Goal: Task Accomplishment & Management: Manage account settings

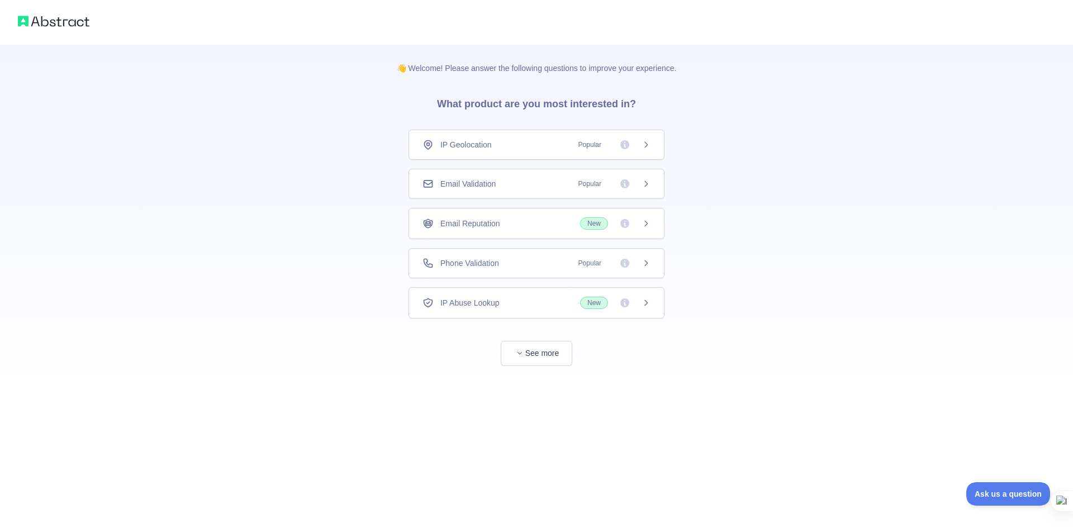
click at [511, 188] on div "Email Validation Popular" at bounding box center [536, 183] width 228 height 11
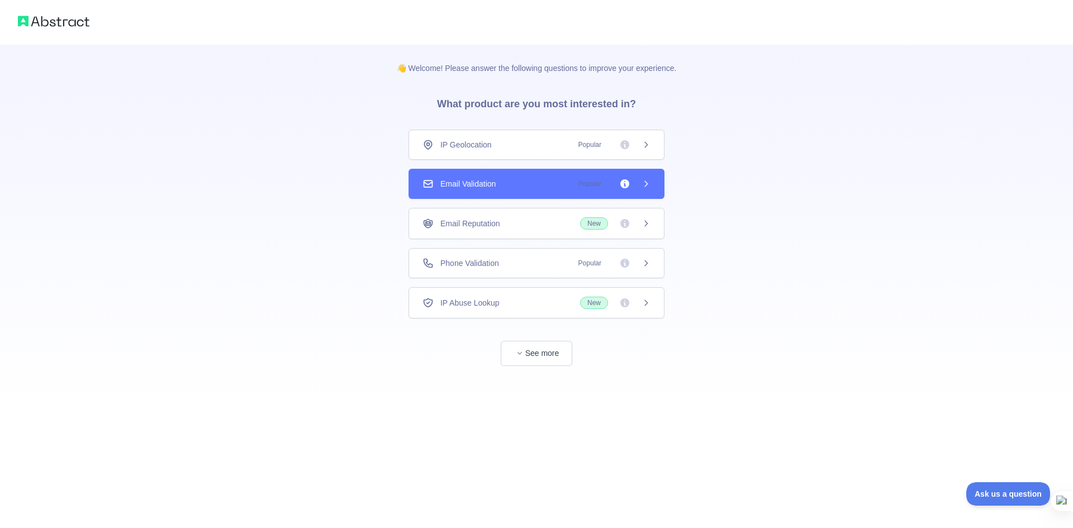
click at [647, 183] on icon at bounding box center [646, 183] width 3 height 5
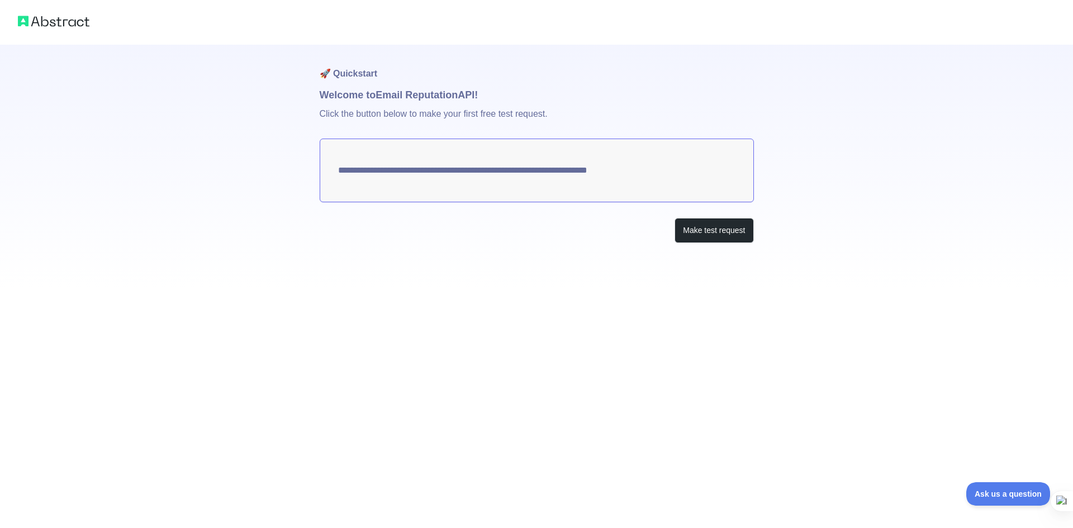
click at [713, 246] on div "**********" at bounding box center [537, 166] width 434 height 243
click at [708, 232] on button "Make test request" at bounding box center [713, 230] width 79 height 25
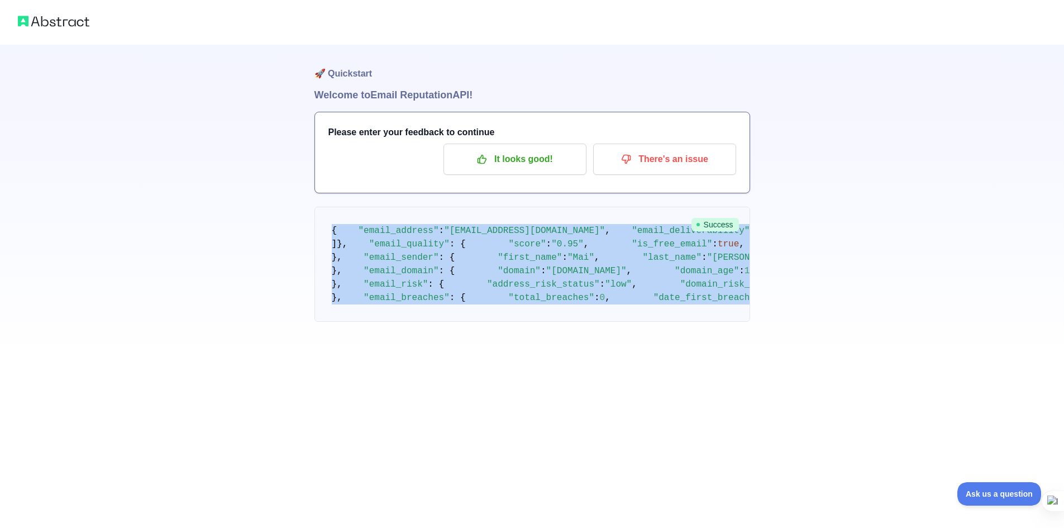
drag, startPoint x: 378, startPoint y: 445, endPoint x: 321, endPoint y: 225, distance: 227.6
click at [321, 225] on pre "{ "email_address" : "[EMAIL_ADDRESS][DOMAIN_NAME]" , "email_deliverability" : {…" at bounding box center [533, 264] width 436 height 115
copy code "{ "email_address" : "[EMAIL_ADDRESS][DOMAIN_NAME]" , "email_deliverability" : {…"
click at [531, 149] on button "It looks good!" at bounding box center [515, 159] width 143 height 31
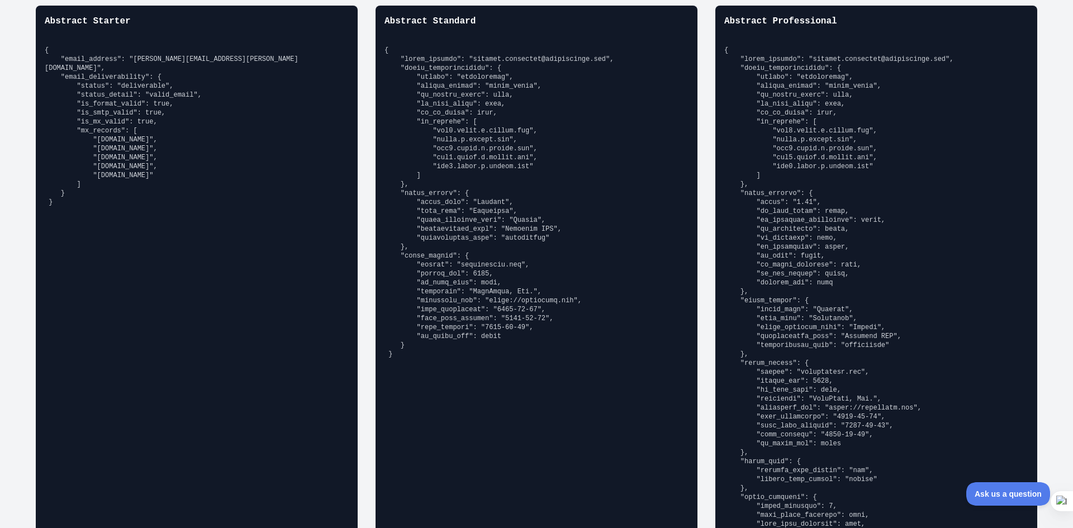
scroll to position [726, 0]
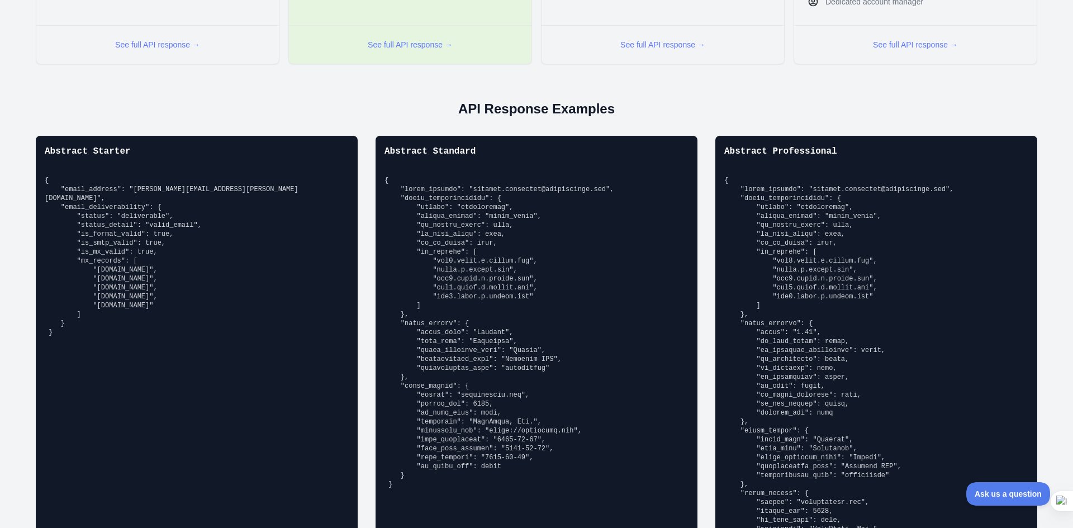
click at [446, 270] on pre at bounding box center [536, 332] width 304 height 313
drag, startPoint x: 471, startPoint y: 276, endPoint x: 476, endPoint y: 293, distance: 17.3
click at [476, 293] on pre at bounding box center [536, 332] width 304 height 313
click at [246, 309] on pre "{ "email_address": "[PERSON_NAME][EMAIL_ADDRESS][PERSON_NAME][DOMAIN_NAME]", "e…" at bounding box center [197, 256] width 304 height 161
click at [220, 323] on pre "{ "email_address": "[PERSON_NAME][EMAIL_ADDRESS][PERSON_NAME][DOMAIN_NAME]", "e…" at bounding box center [197, 256] width 304 height 161
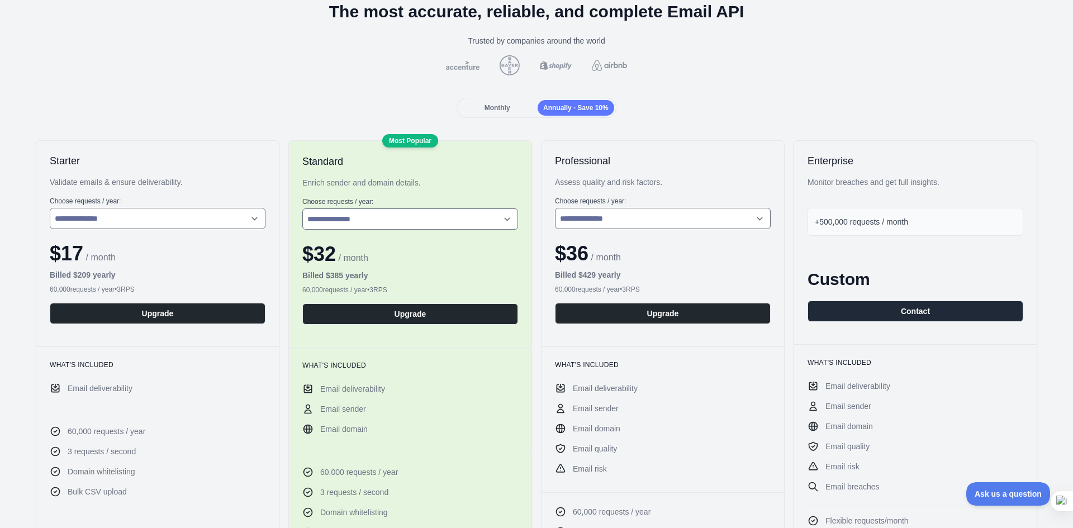
scroll to position [0, 0]
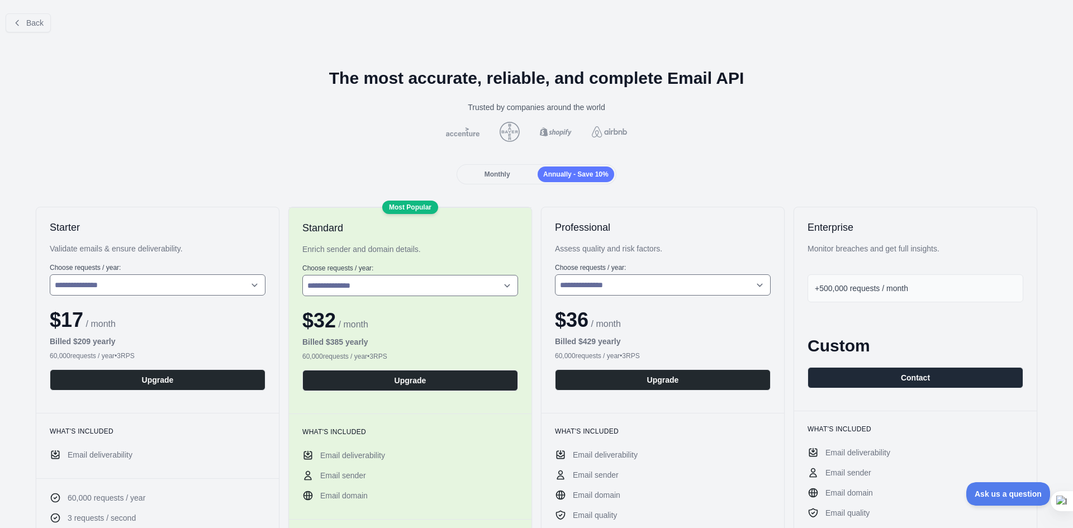
click at [490, 175] on span "Monthly" at bounding box center [497, 174] width 26 height 8
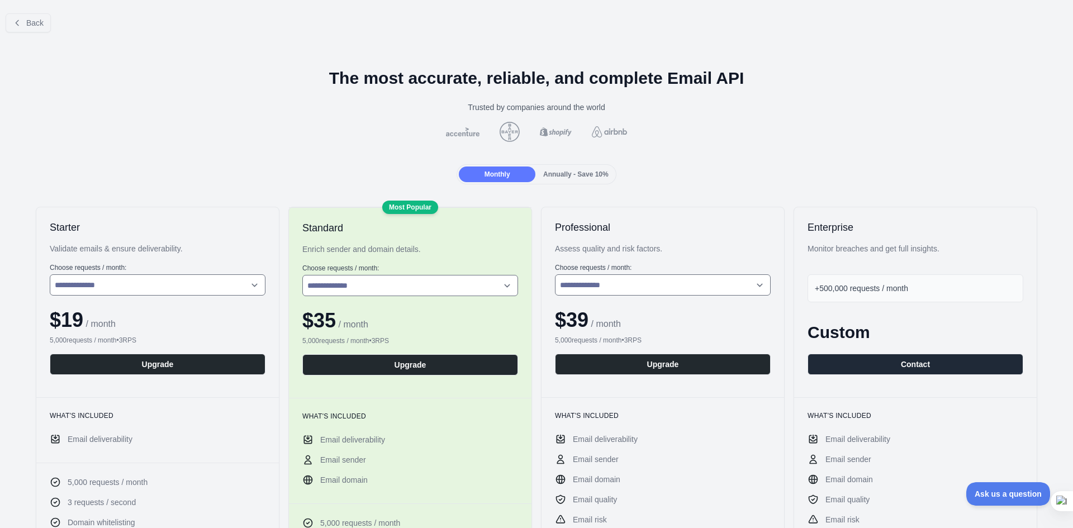
click at [573, 179] on div "Annually - Save 10%" at bounding box center [576, 175] width 77 height 16
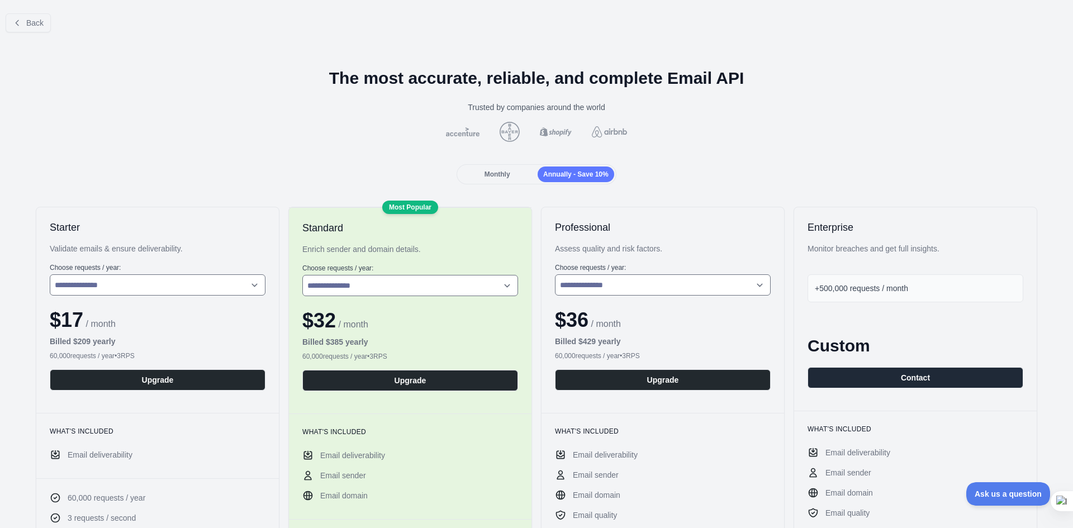
click at [501, 177] on span "Monthly" at bounding box center [497, 174] width 26 height 8
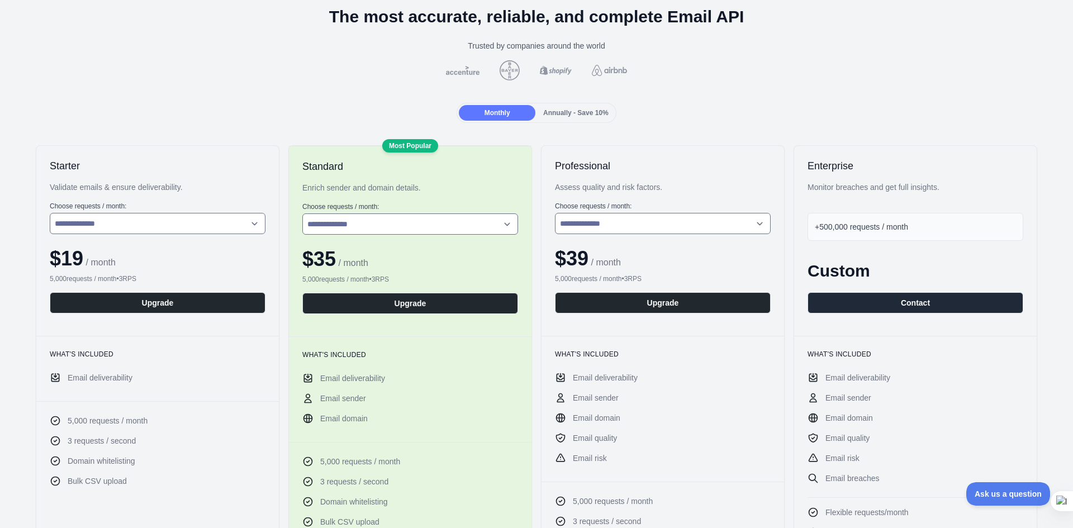
scroll to position [56, 0]
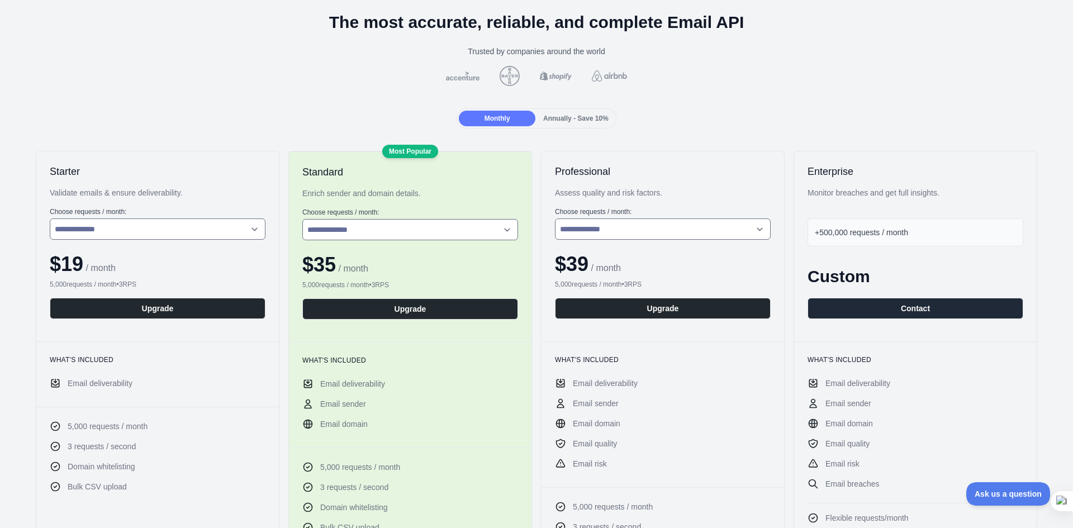
click at [566, 125] on div "Annually - Save 10%" at bounding box center [576, 119] width 77 height 16
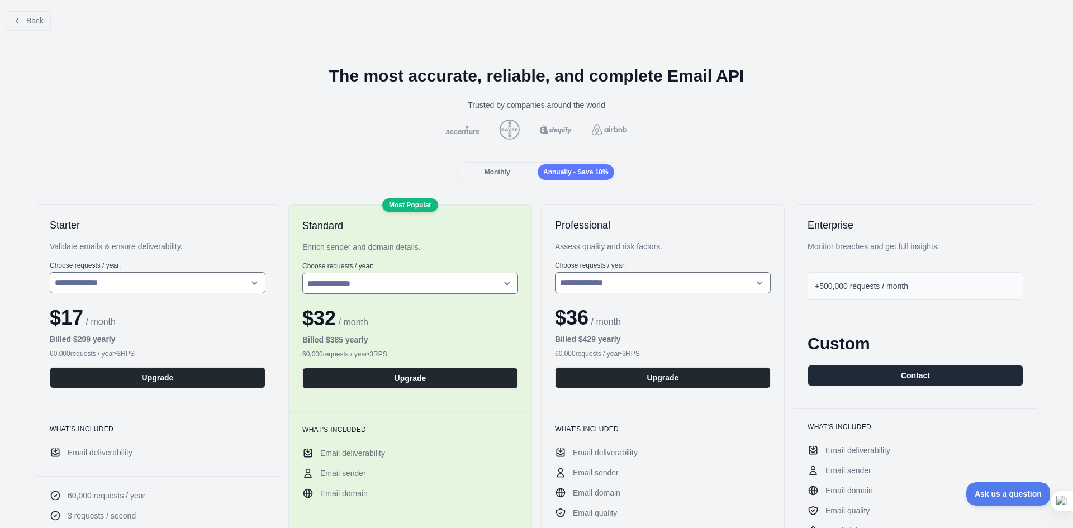
scroll to position [0, 0]
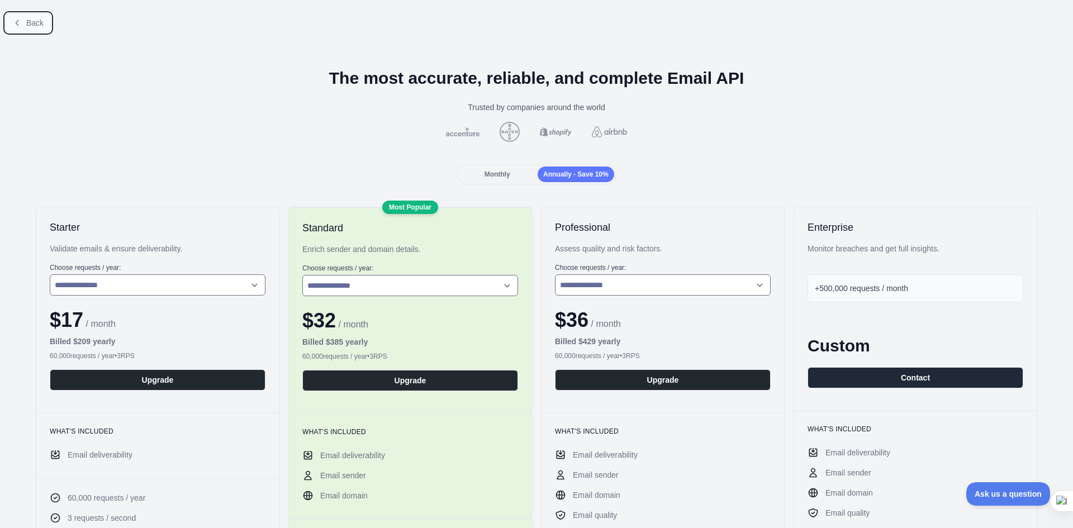
click at [18, 23] on icon at bounding box center [17, 22] width 9 height 9
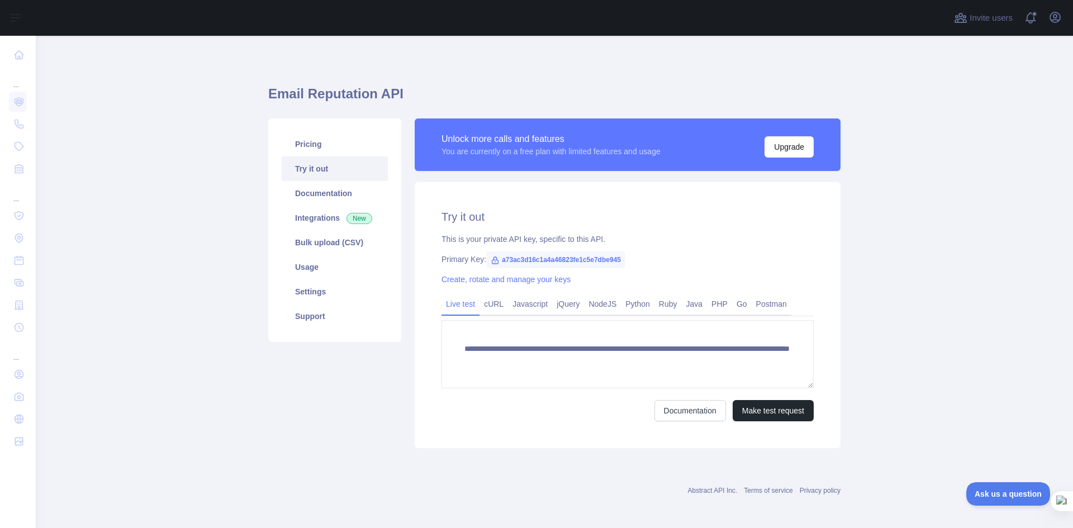
click at [300, 172] on link "Try it out" at bounding box center [335, 168] width 106 height 25
drag, startPoint x: 496, startPoint y: 260, endPoint x: 632, endPoint y: 254, distance: 136.5
click at [632, 254] on div "Primary Key: a73ac3d16c1a4a46823fe1c5e7dbe945" at bounding box center [627, 259] width 372 height 11
copy span "a73ac3d16c1a4a46823fe1c5e7dbe945"
click at [326, 296] on link "Settings" at bounding box center [335, 291] width 106 height 25
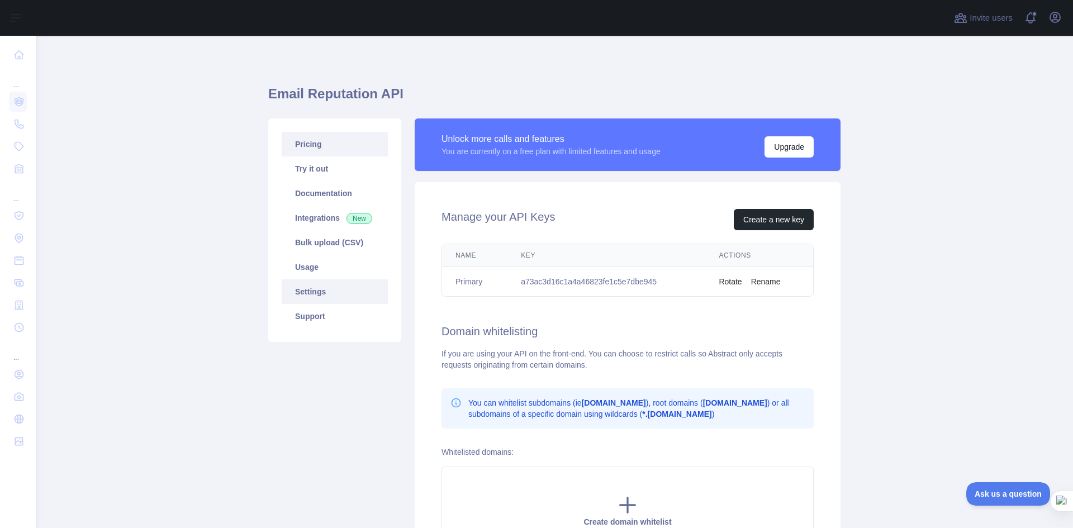
click at [325, 149] on link "Pricing" at bounding box center [335, 144] width 106 height 25
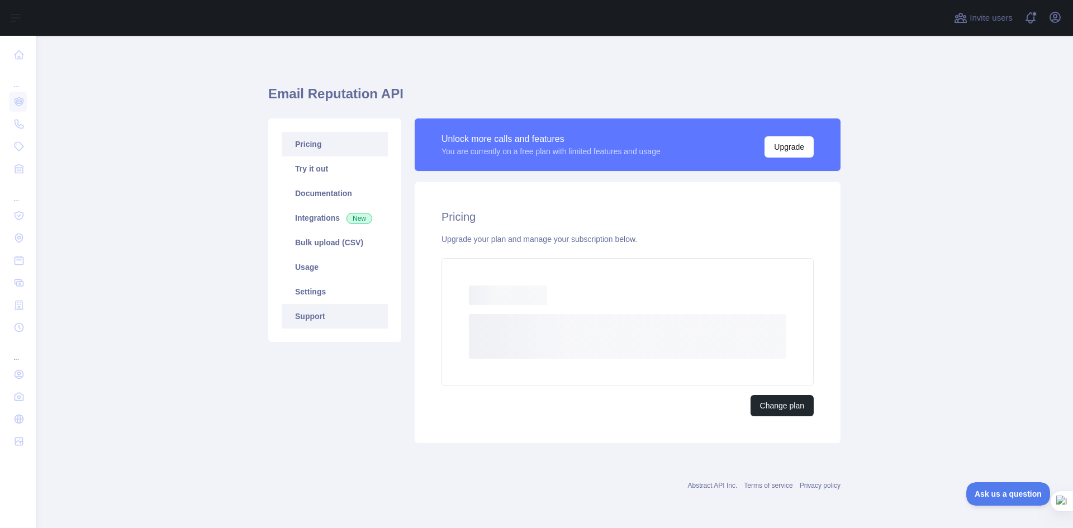
click at [334, 319] on link "Support" at bounding box center [335, 316] width 106 height 25
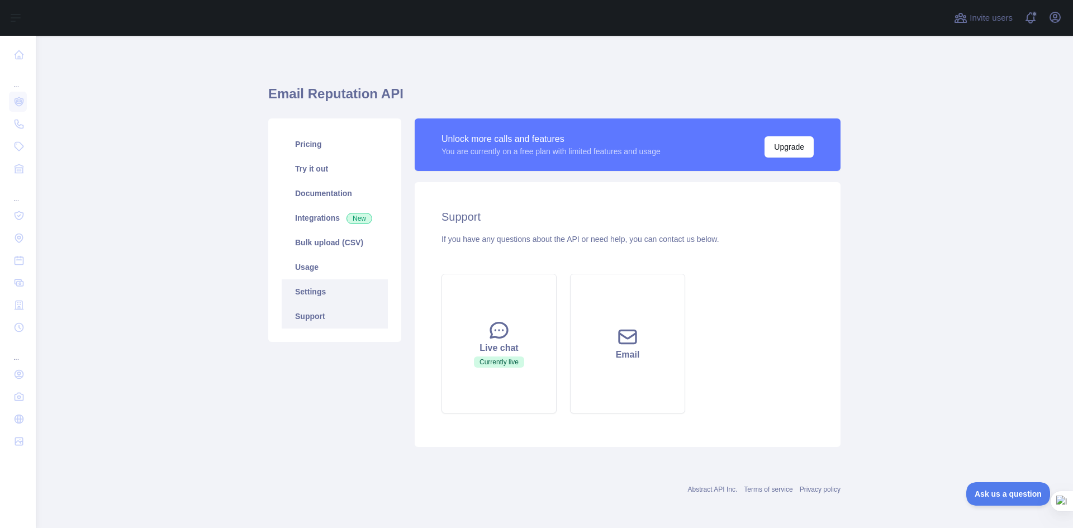
click at [328, 293] on link "Settings" at bounding box center [335, 291] width 106 height 25
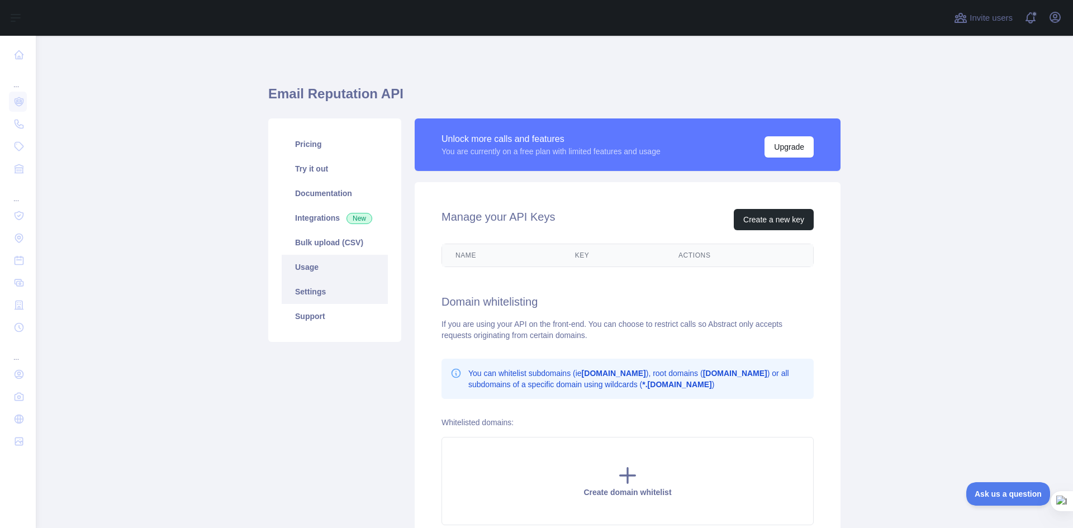
click at [319, 274] on link "Usage" at bounding box center [335, 267] width 106 height 25
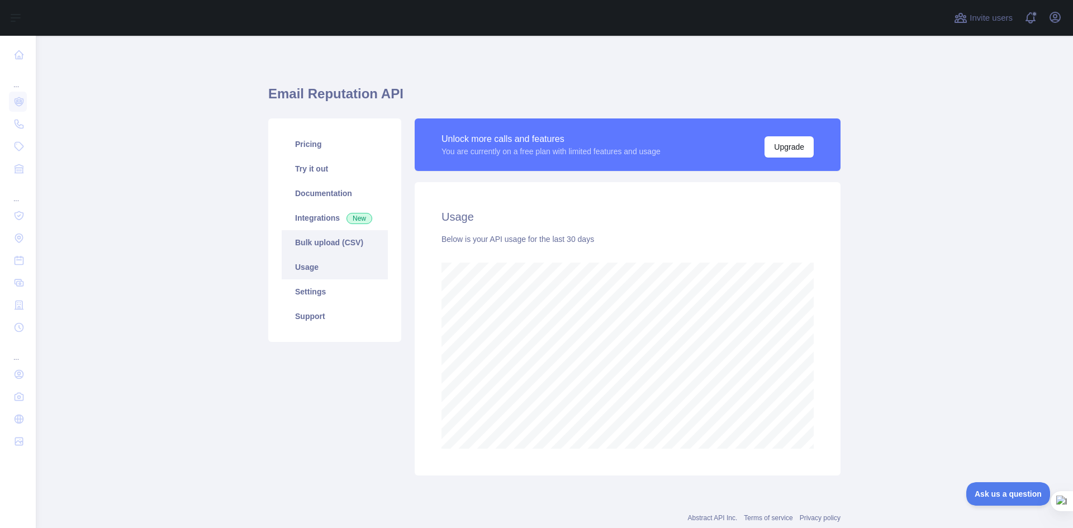
scroll to position [492, 1029]
click at [317, 238] on link "Bulk upload (CSV)" at bounding box center [335, 242] width 106 height 25
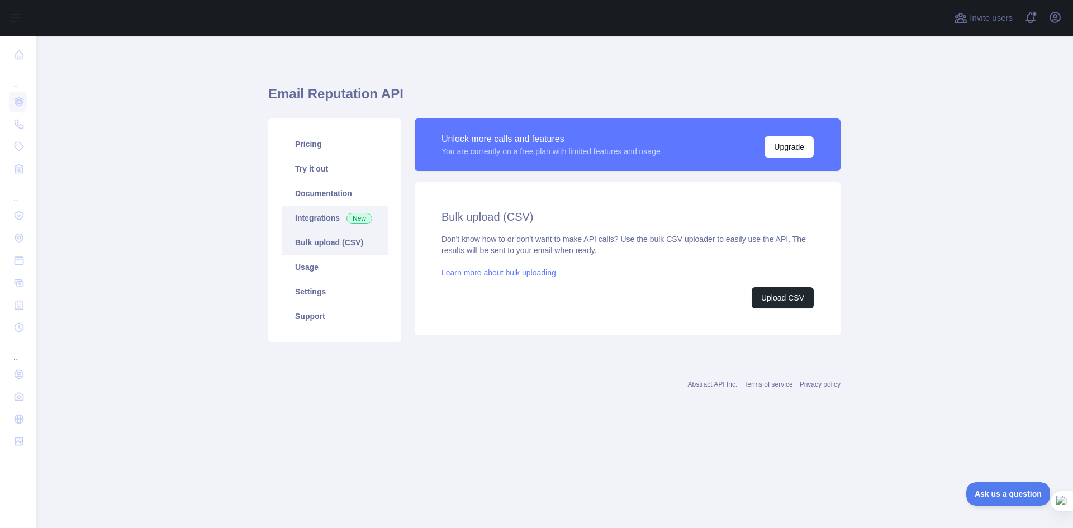
click at [317, 215] on link "Integrations New" at bounding box center [335, 218] width 106 height 25
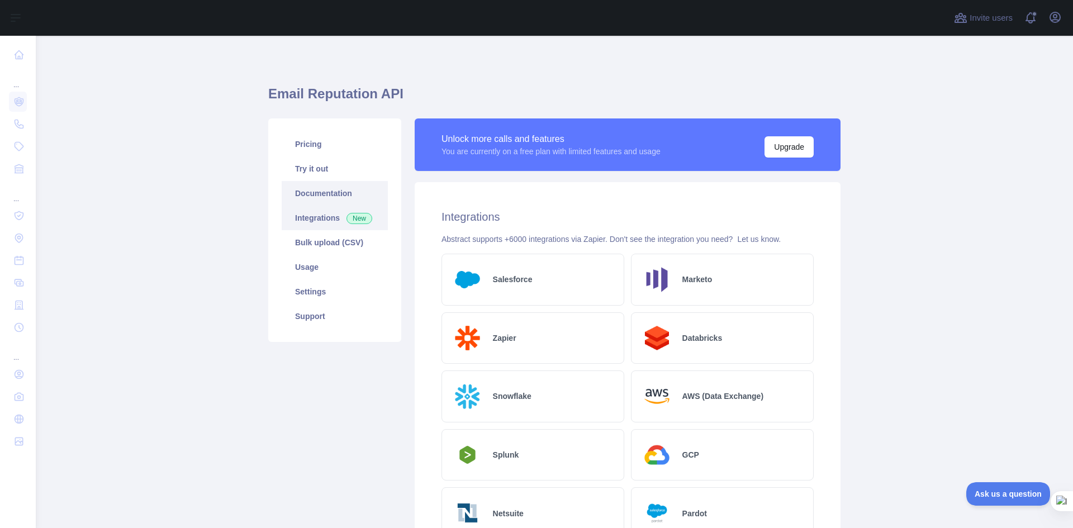
click at [319, 194] on link "Documentation" at bounding box center [335, 193] width 106 height 25
click at [1052, 8] on button "Open user menu" at bounding box center [1055, 17] width 18 height 18
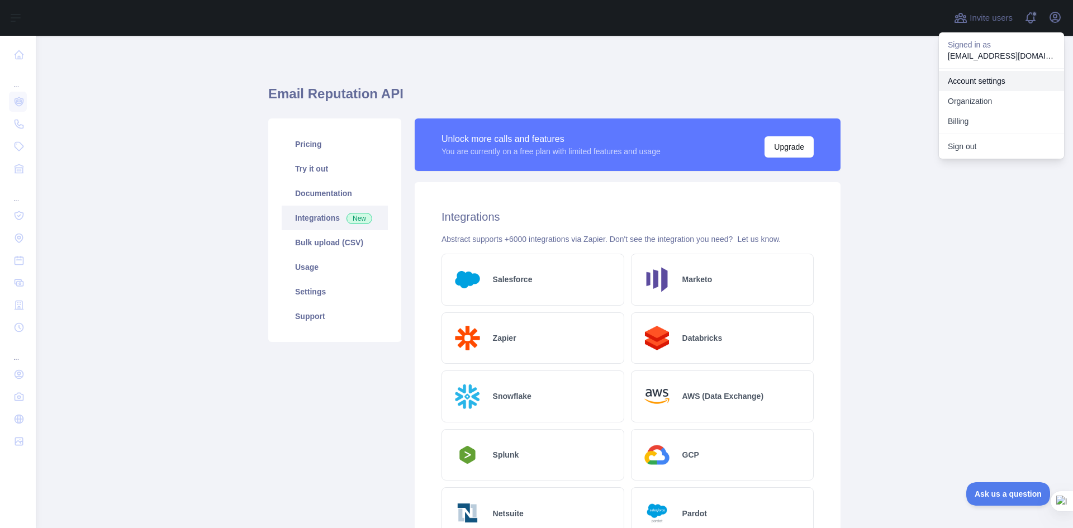
click at [972, 84] on link "Account settings" at bounding box center [1001, 81] width 125 height 20
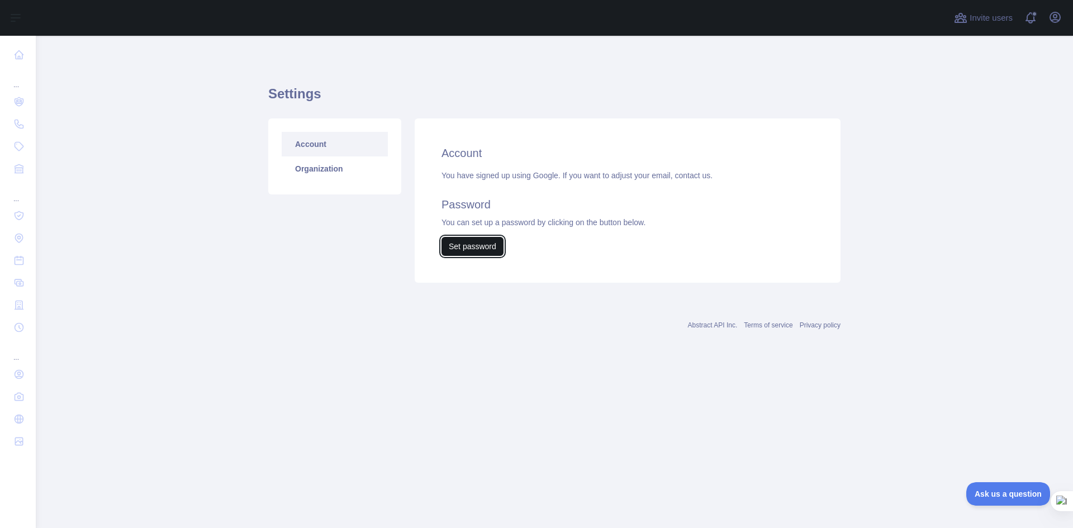
click at [473, 239] on button "Set password" at bounding box center [472, 246] width 62 height 19
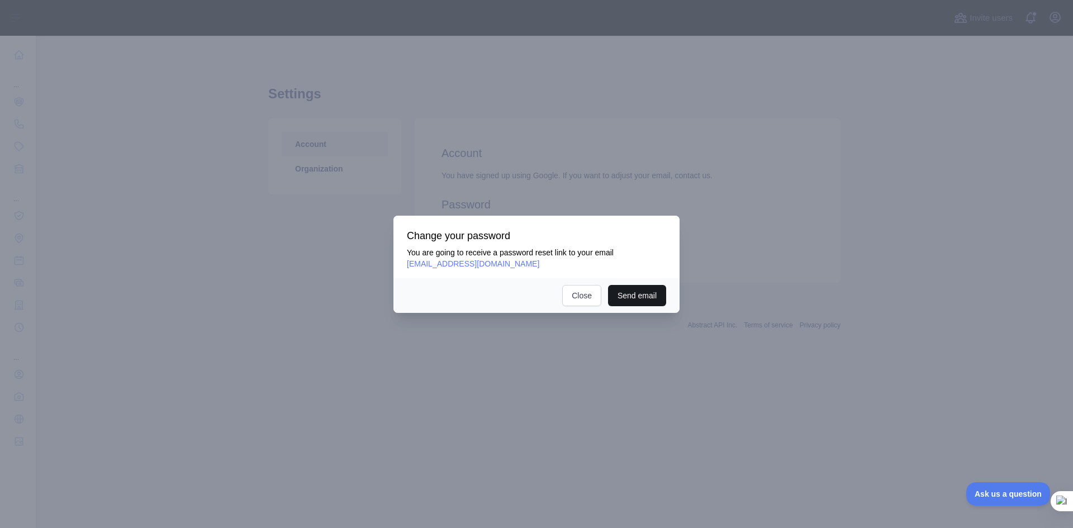
click at [640, 298] on button "Send email" at bounding box center [637, 295] width 58 height 21
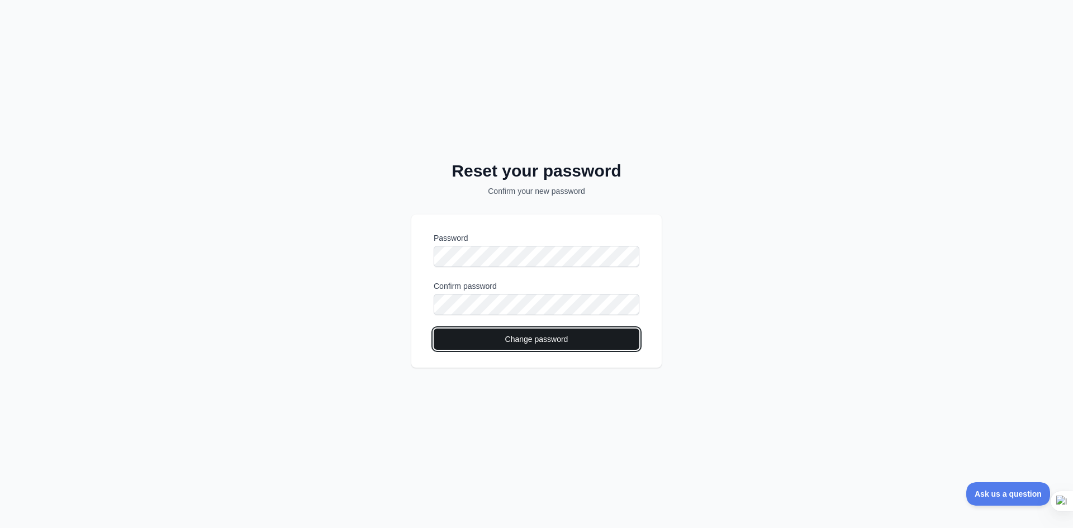
click at [447, 341] on button "Change password" at bounding box center [537, 339] width 206 height 21
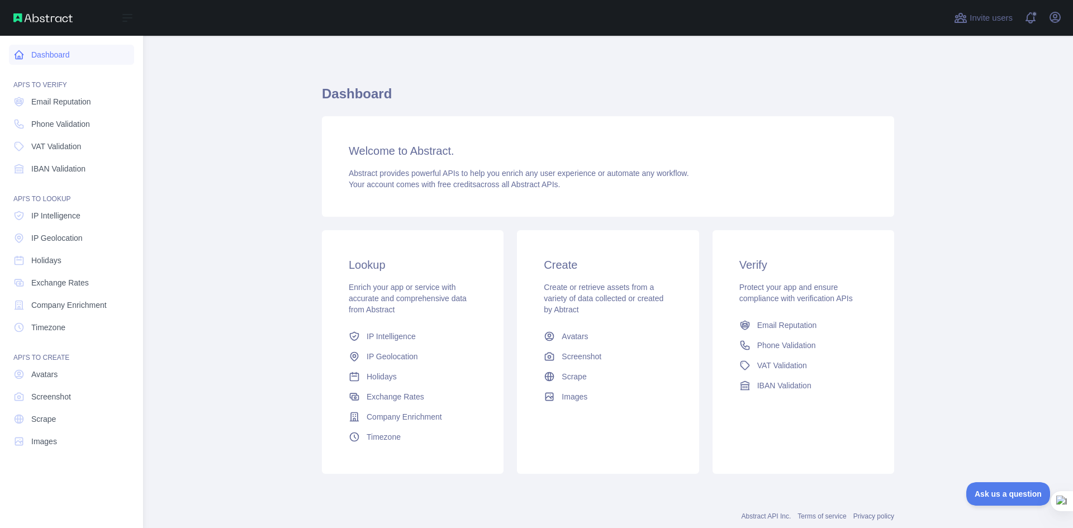
click at [16, 55] on icon at bounding box center [19, 55] width 8 height 8
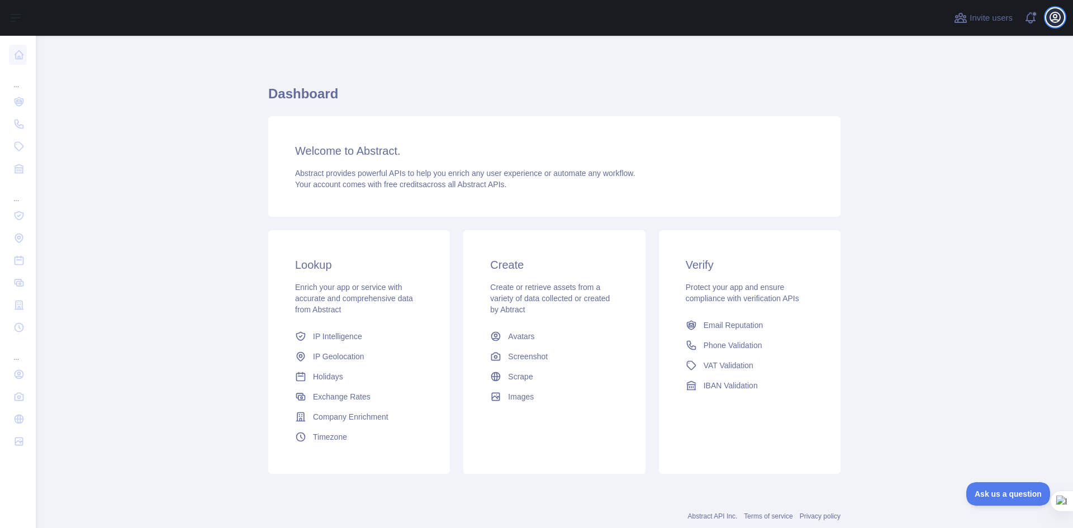
click at [1056, 21] on icon "button" at bounding box center [1054, 17] width 13 height 13
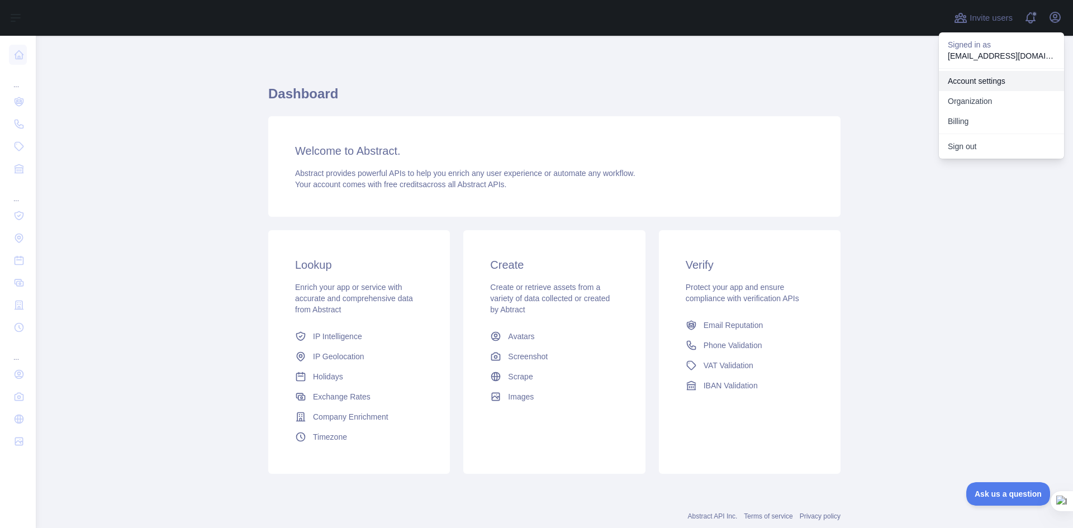
click at [1010, 79] on link "Account settings" at bounding box center [1001, 81] width 125 height 20
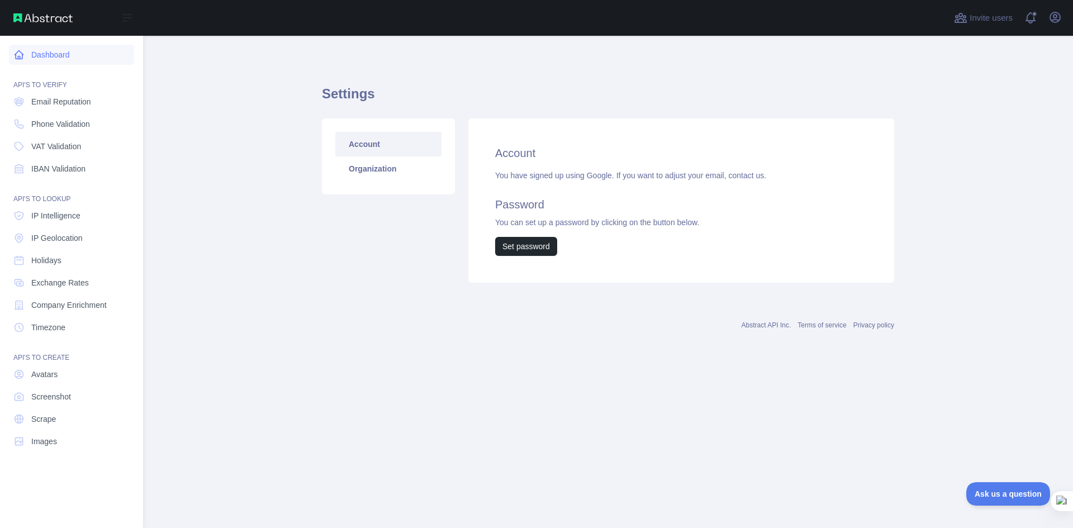
click at [23, 60] on link "Dashboard" at bounding box center [71, 55] width 125 height 20
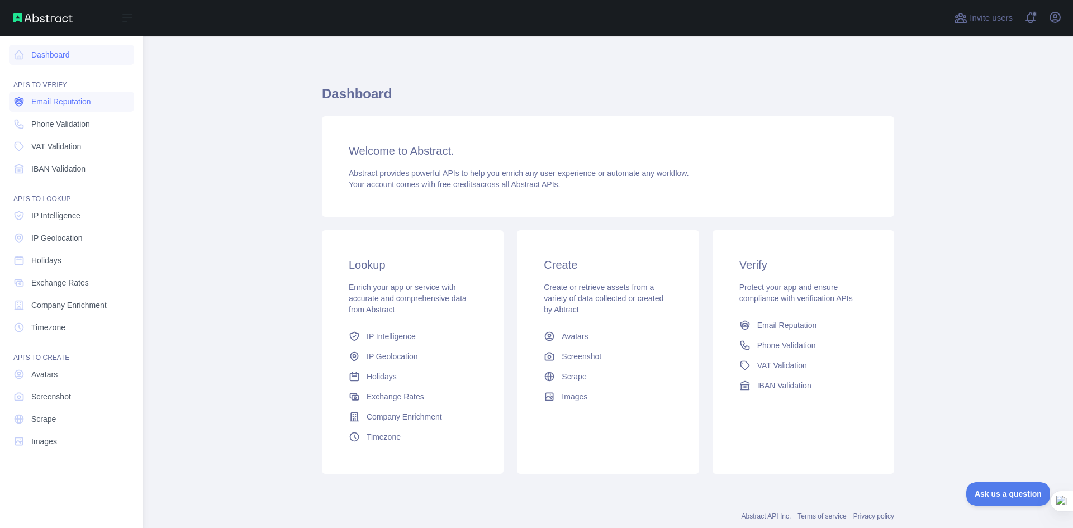
click at [32, 102] on span "Email Reputation" at bounding box center [61, 101] width 60 height 11
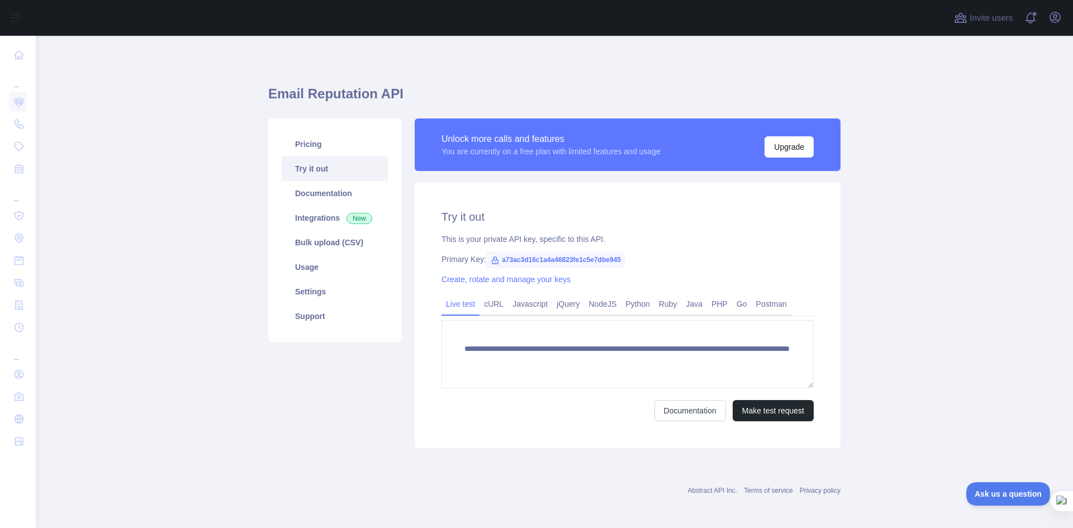
click at [525, 258] on span "a73ac3d16c1a4a46823fe1c5e7dbe945" at bounding box center [555, 259] width 139 height 17
drag, startPoint x: 496, startPoint y: 260, endPoint x: 647, endPoint y: 259, distance: 150.9
click at [647, 259] on div "Primary Key: a73ac3d16c1a4a46823fe1c5e7dbe945" at bounding box center [627, 259] width 372 height 11
copy span "a73ac3d16c1a4a46823fe1c5e7dbe945"
drag, startPoint x: 476, startPoint y: 300, endPoint x: 493, endPoint y: 304, distance: 18.3
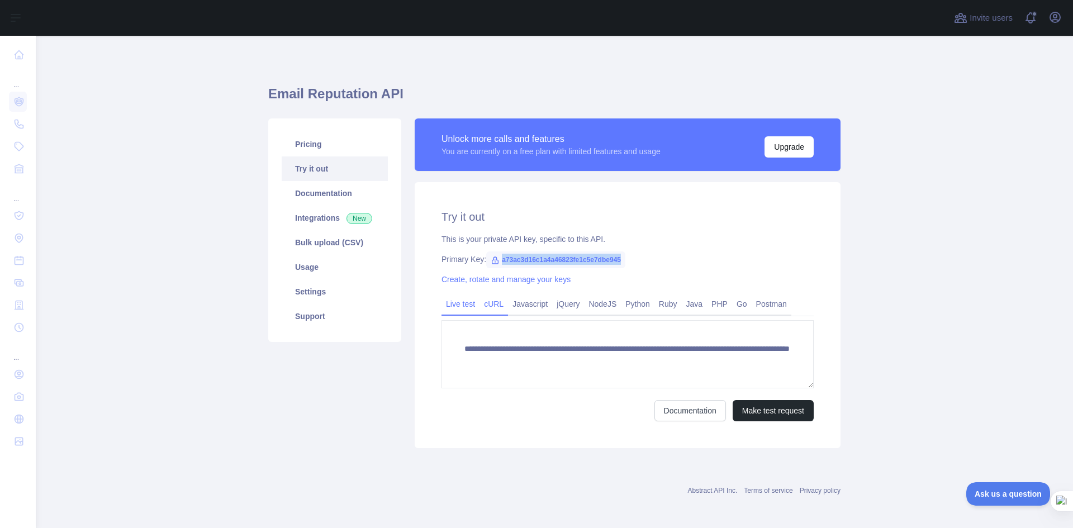
click at [479, 300] on link "cURL" at bounding box center [493, 304] width 28 height 18
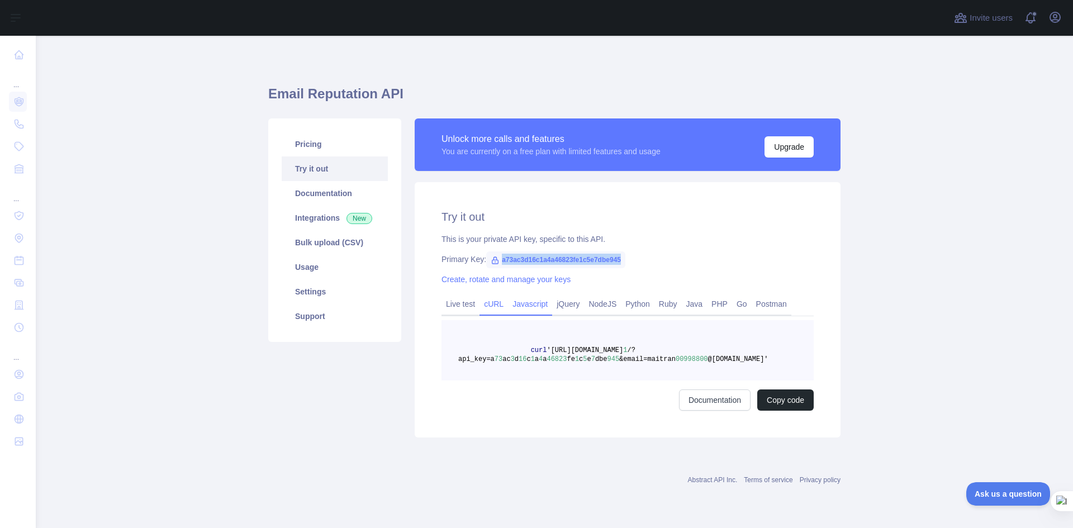
click at [509, 304] on link "Javascript" at bounding box center [530, 304] width 44 height 18
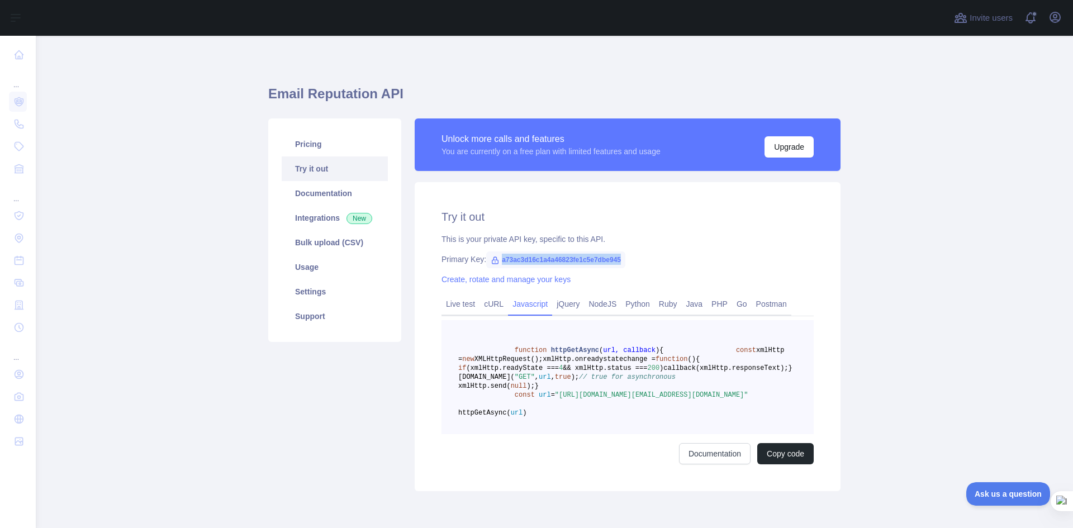
click at [543, 304] on link "Javascript" at bounding box center [530, 304] width 44 height 18
click at [552, 304] on link "jQuery" at bounding box center [568, 304] width 32 height 18
